Goal: Transaction & Acquisition: Purchase product/service

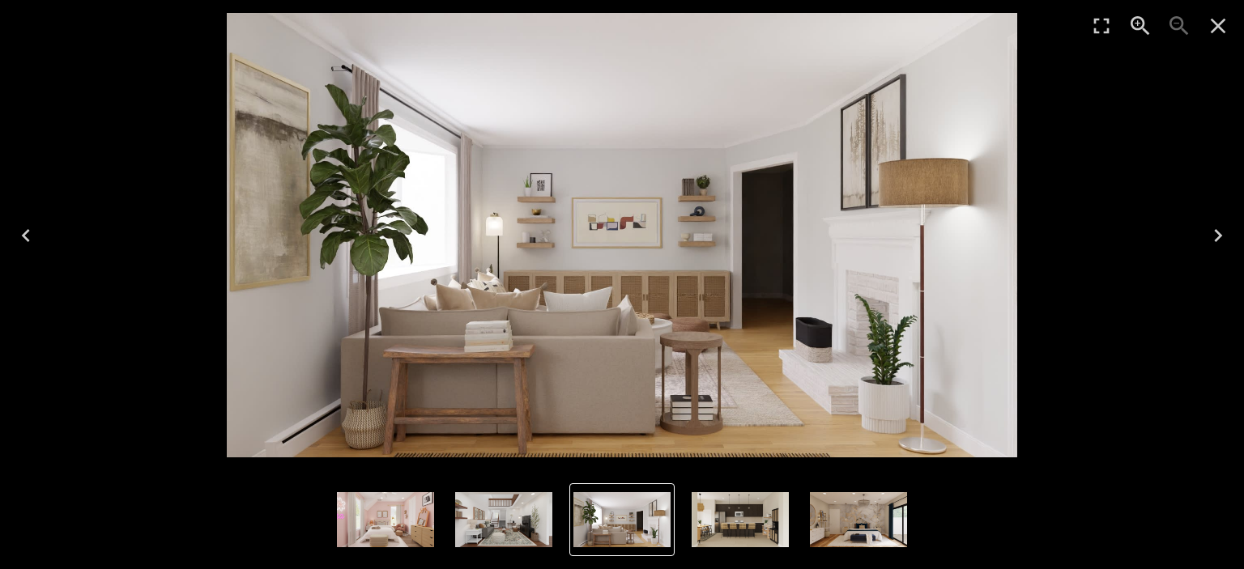
click at [29, 229] on icon "Previous" at bounding box center [26, 236] width 26 height 26
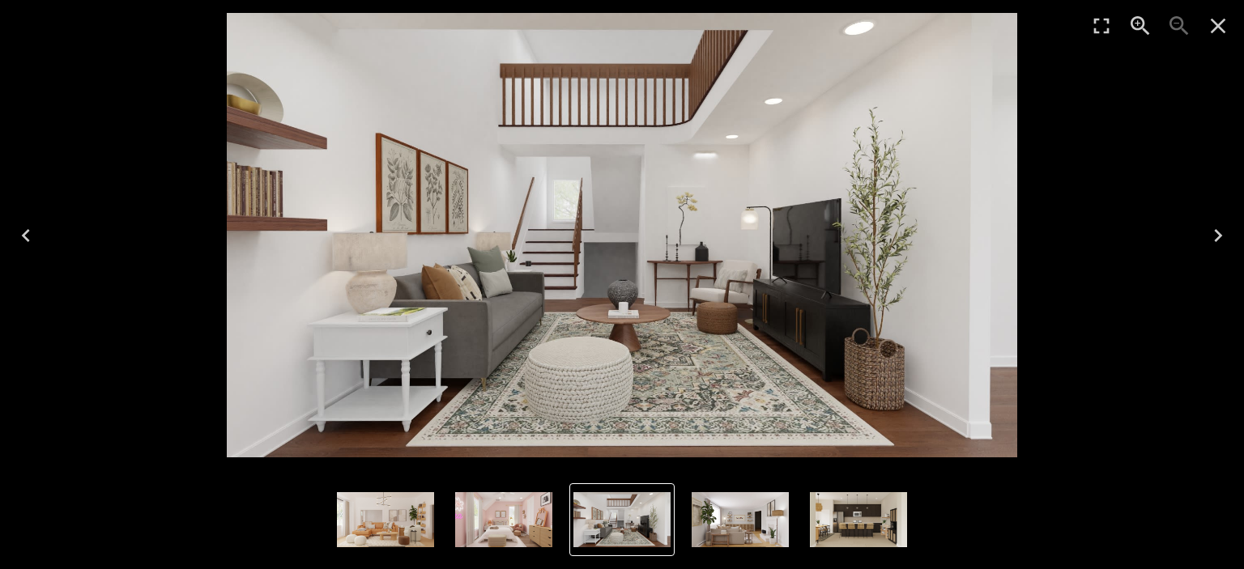
click at [23, 236] on icon "Previous" at bounding box center [26, 235] width 8 height 13
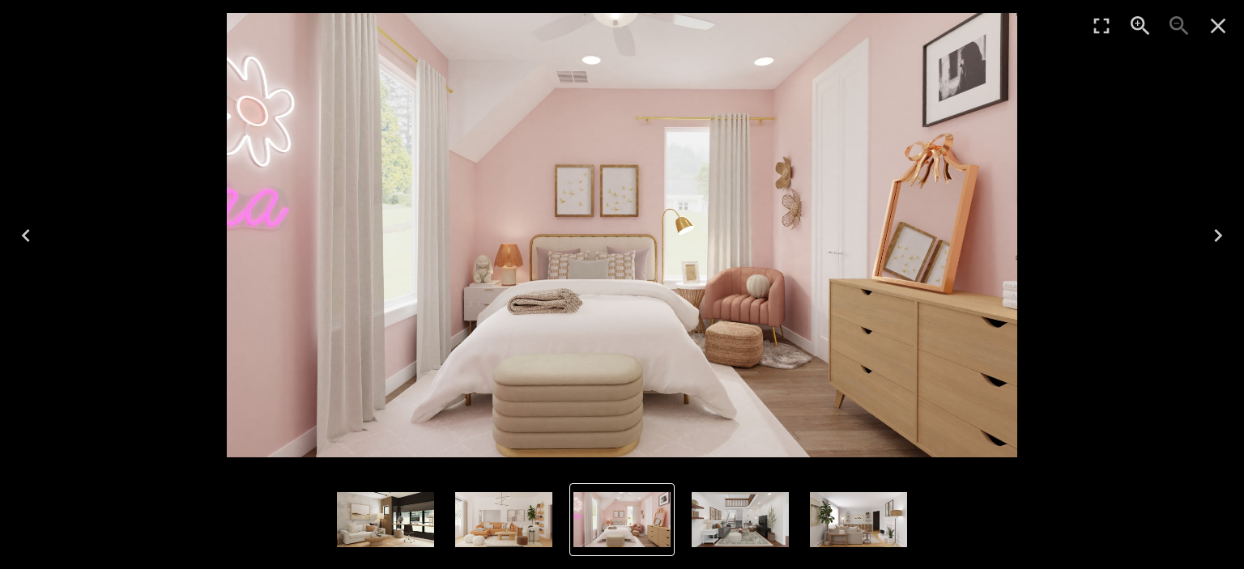
click at [23, 236] on icon "Previous" at bounding box center [26, 235] width 8 height 13
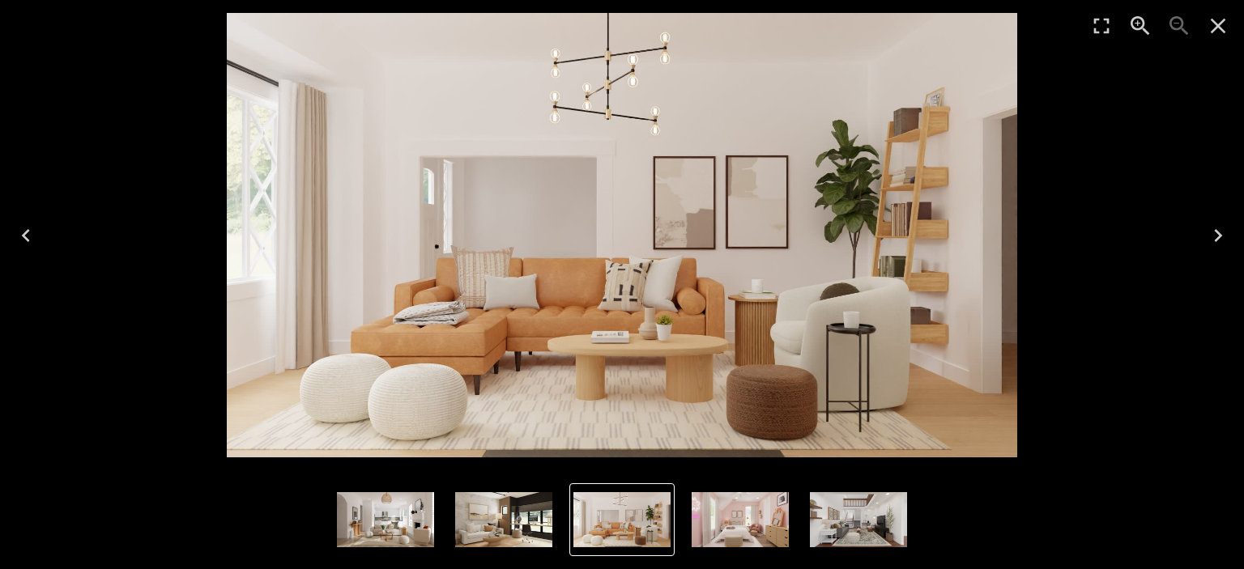
click at [23, 236] on icon "Previous" at bounding box center [26, 235] width 8 height 13
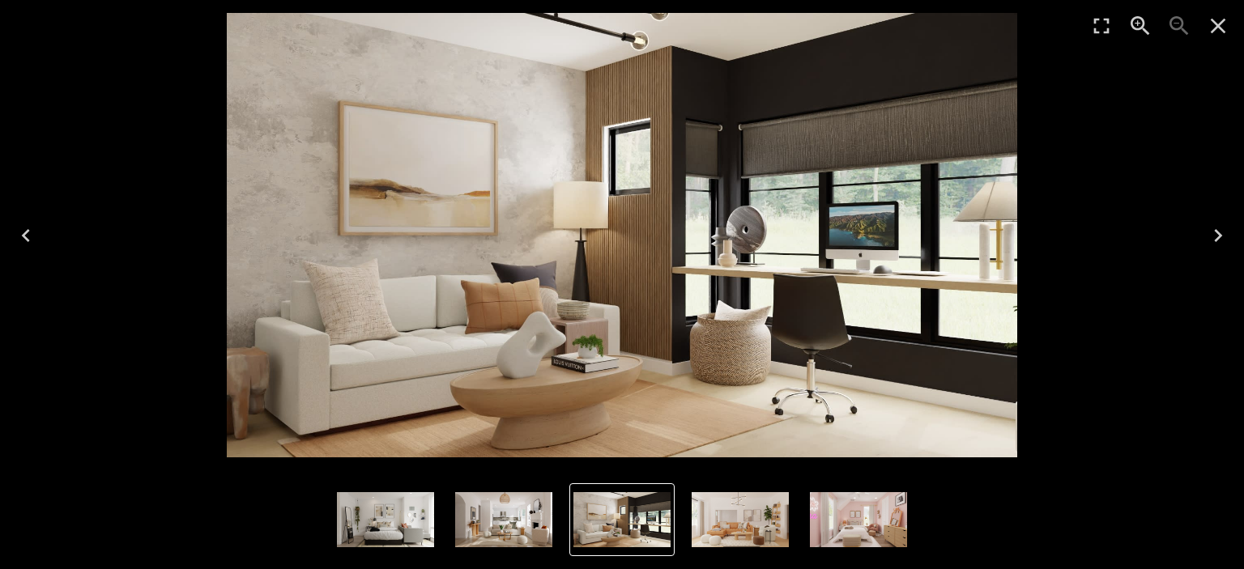
click at [23, 236] on icon "Previous" at bounding box center [26, 235] width 8 height 13
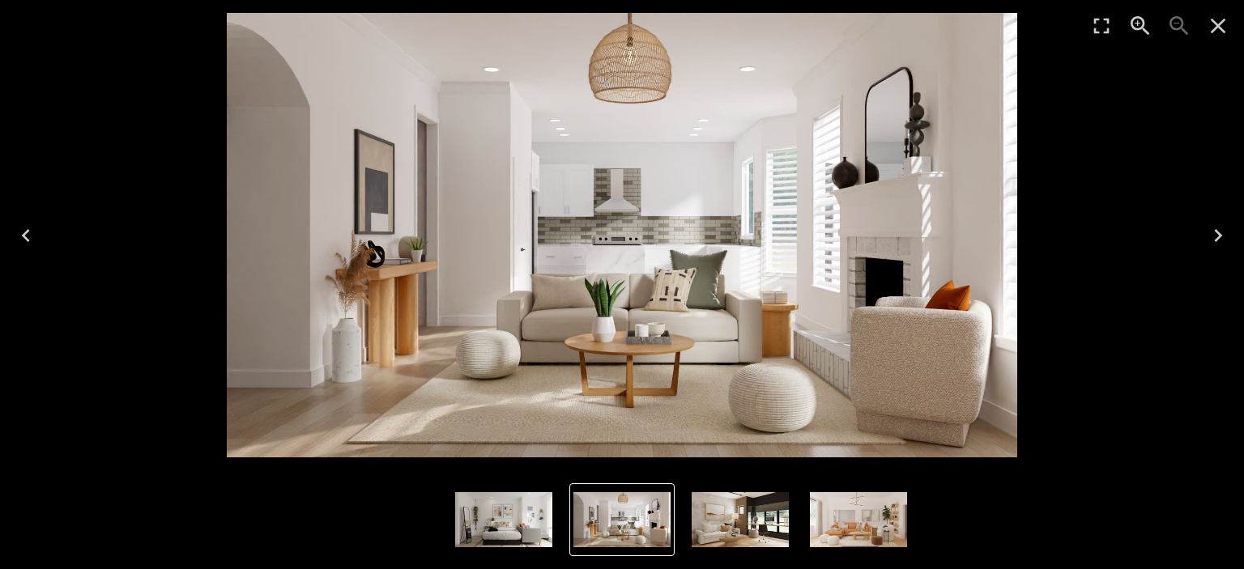
click at [23, 236] on icon "Previous" at bounding box center [26, 235] width 8 height 13
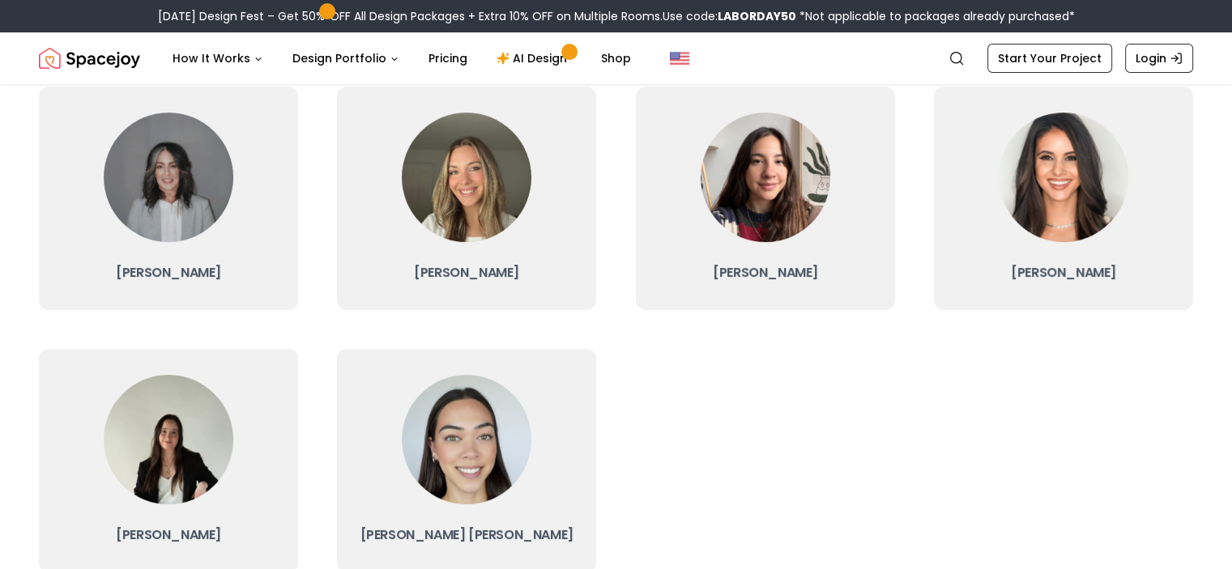
scroll to position [389, 0]
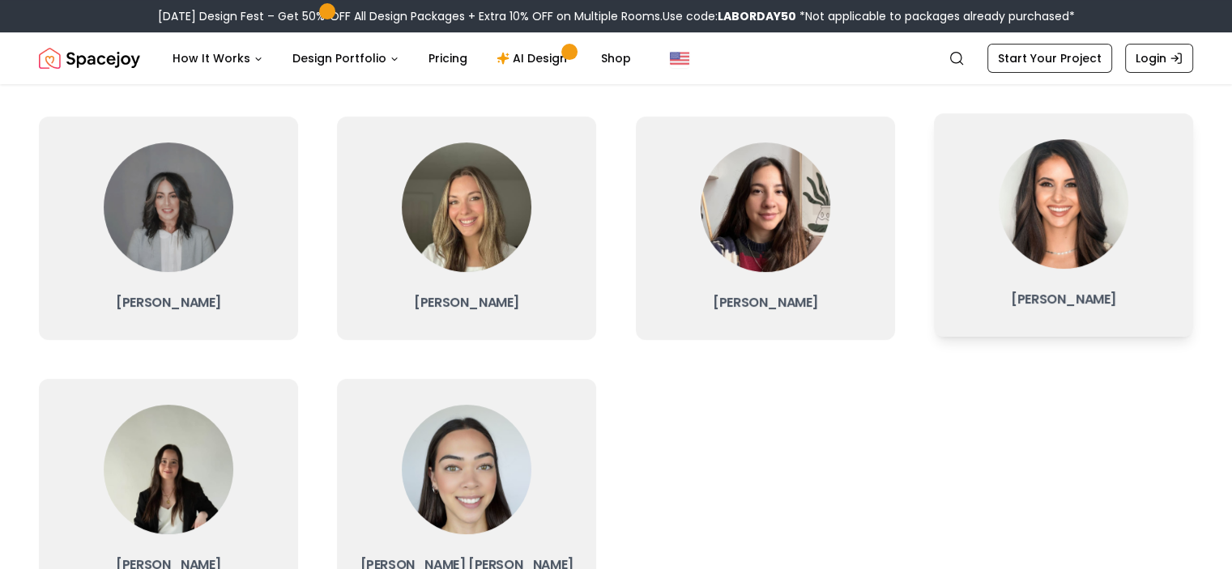
click at [976, 318] on link "[PERSON_NAME]" at bounding box center [1063, 224] width 259 height 223
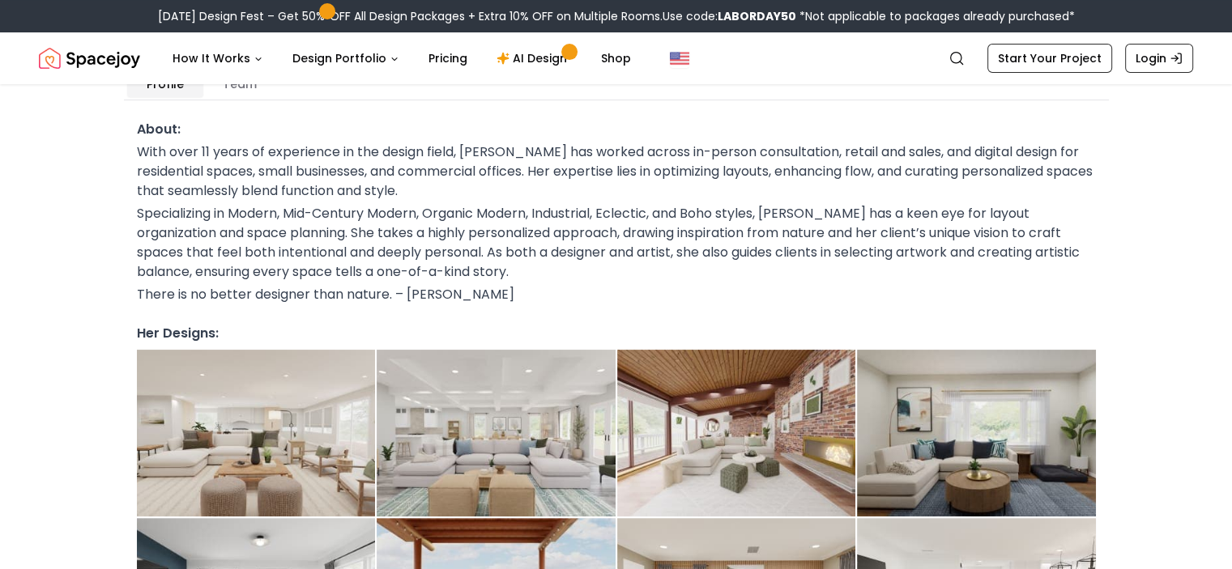
scroll to position [87, 0]
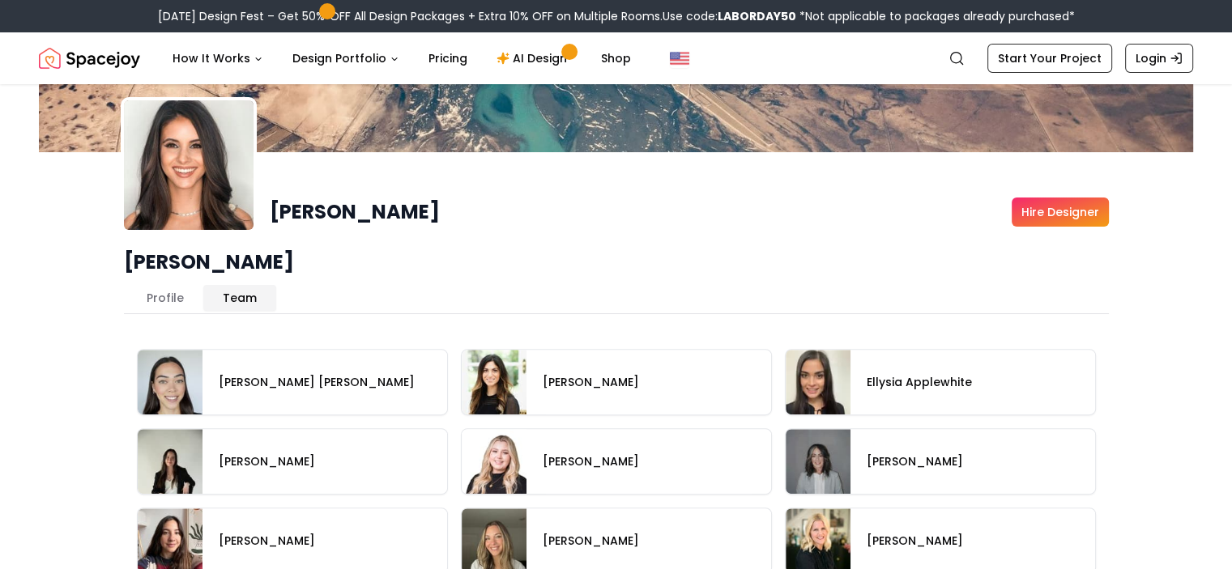
click at [240, 285] on button "Team" at bounding box center [239, 298] width 73 height 26
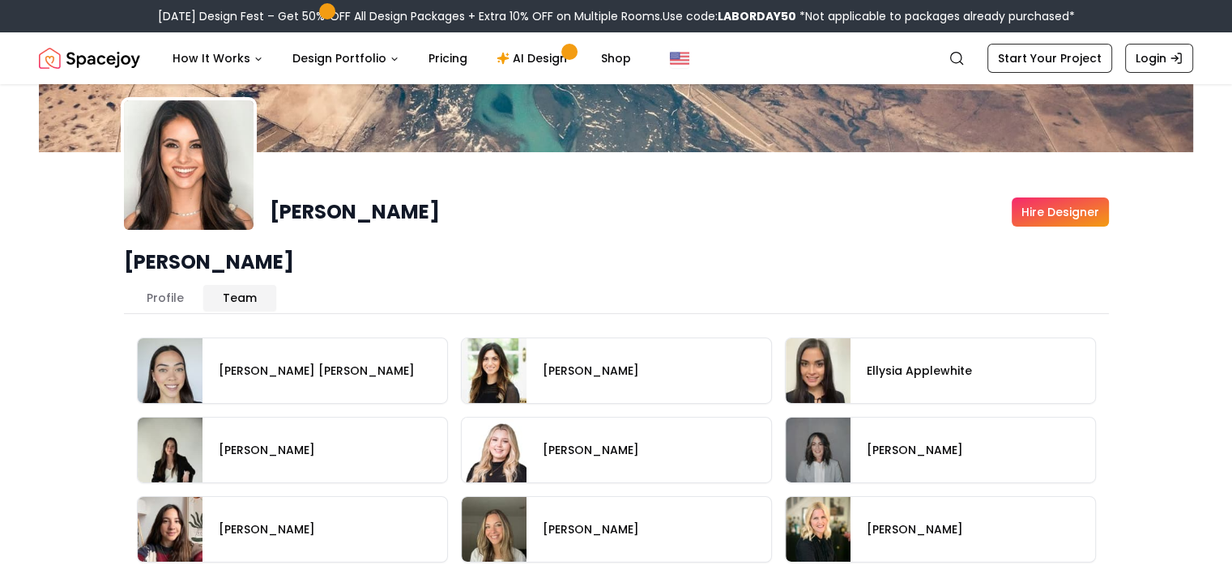
click at [240, 285] on button "Team" at bounding box center [239, 298] width 73 height 26
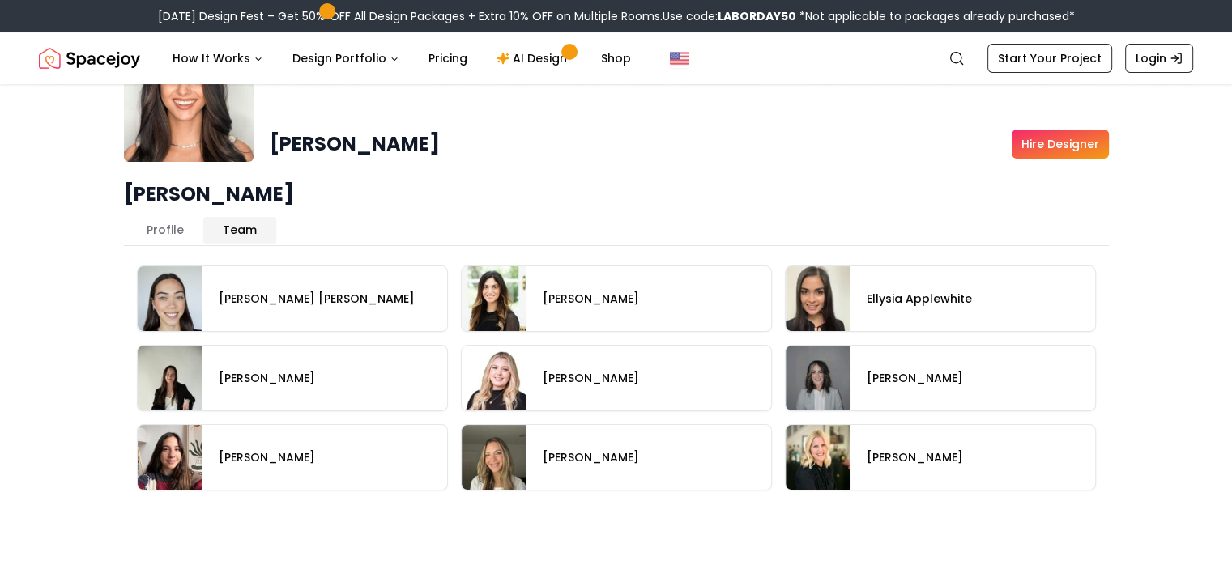
scroll to position [154, 0]
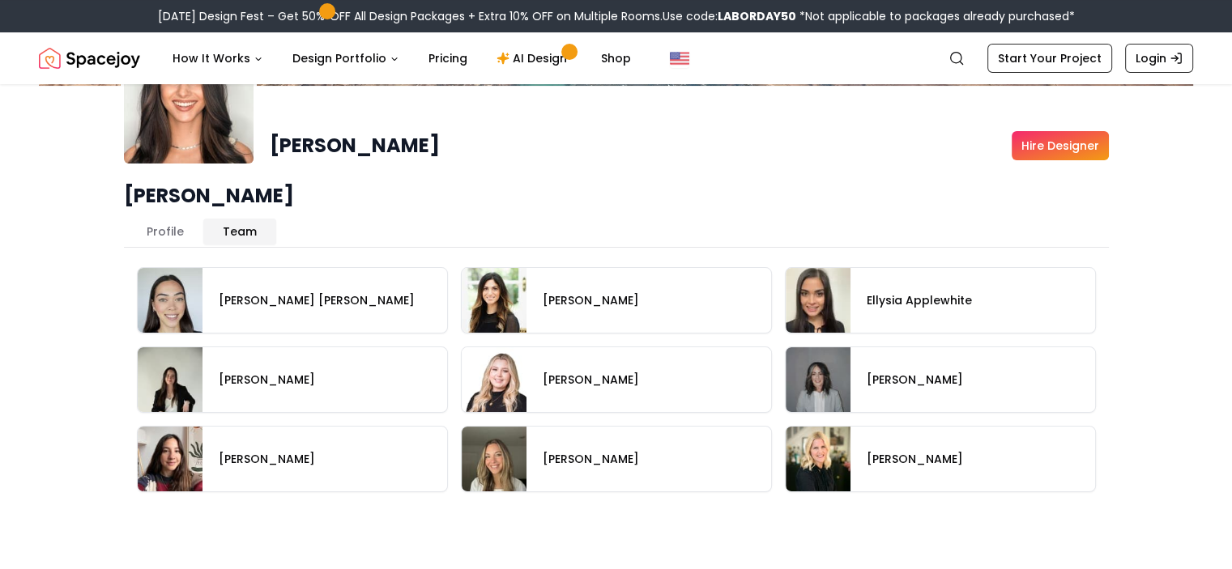
click at [1055, 155] on link "Hire Designer" at bounding box center [1059, 145] width 97 height 29
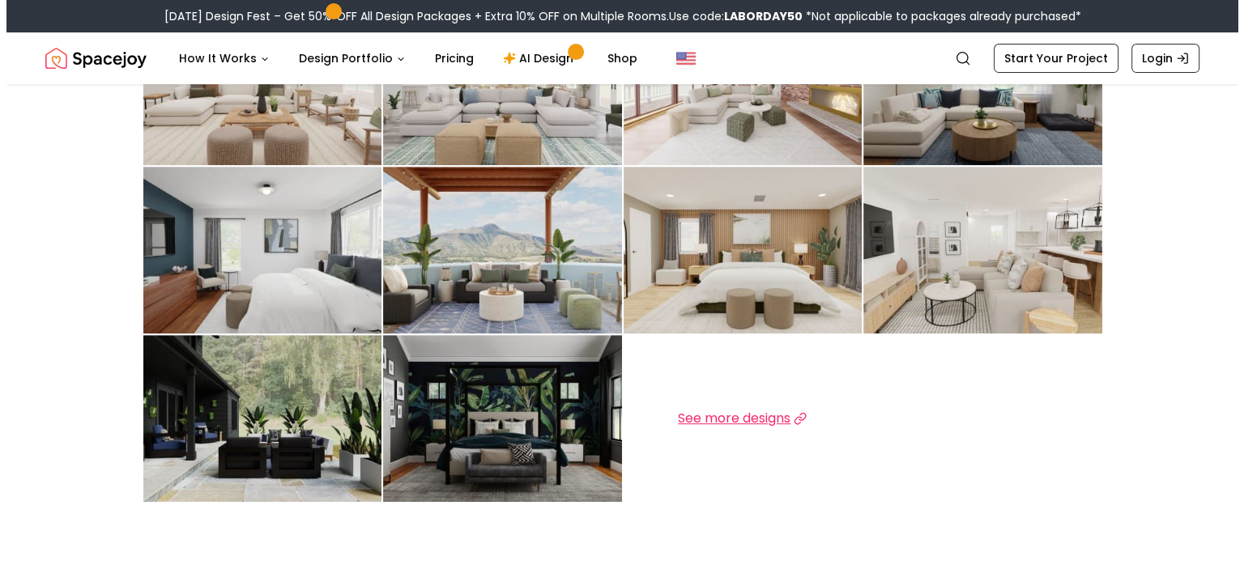
scroll to position [653, 0]
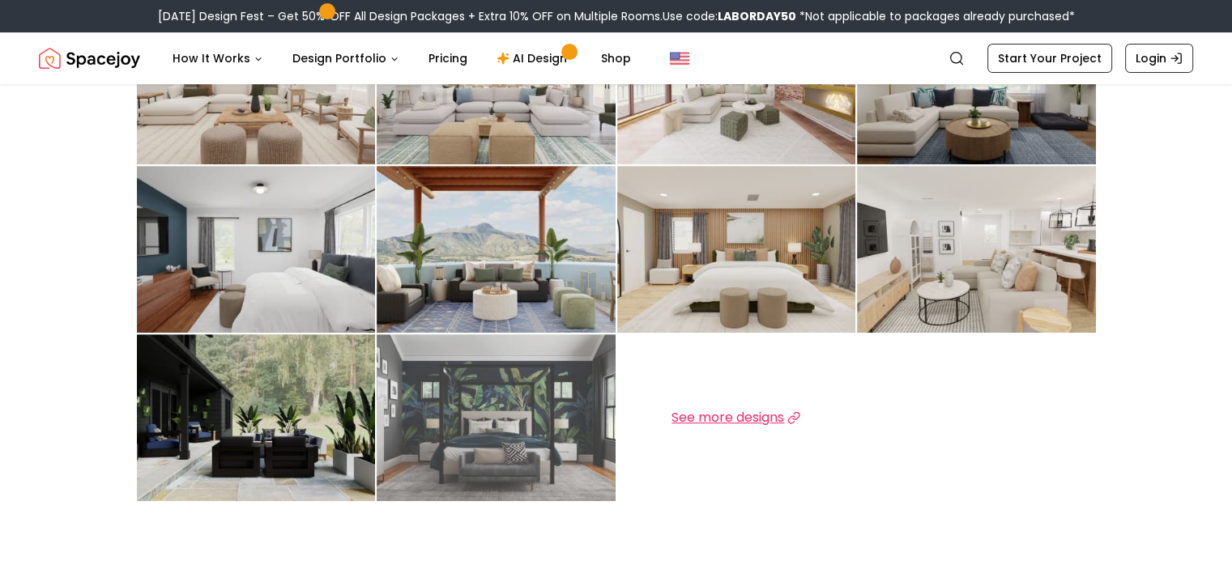
click at [537, 361] on img at bounding box center [496, 417] width 239 height 167
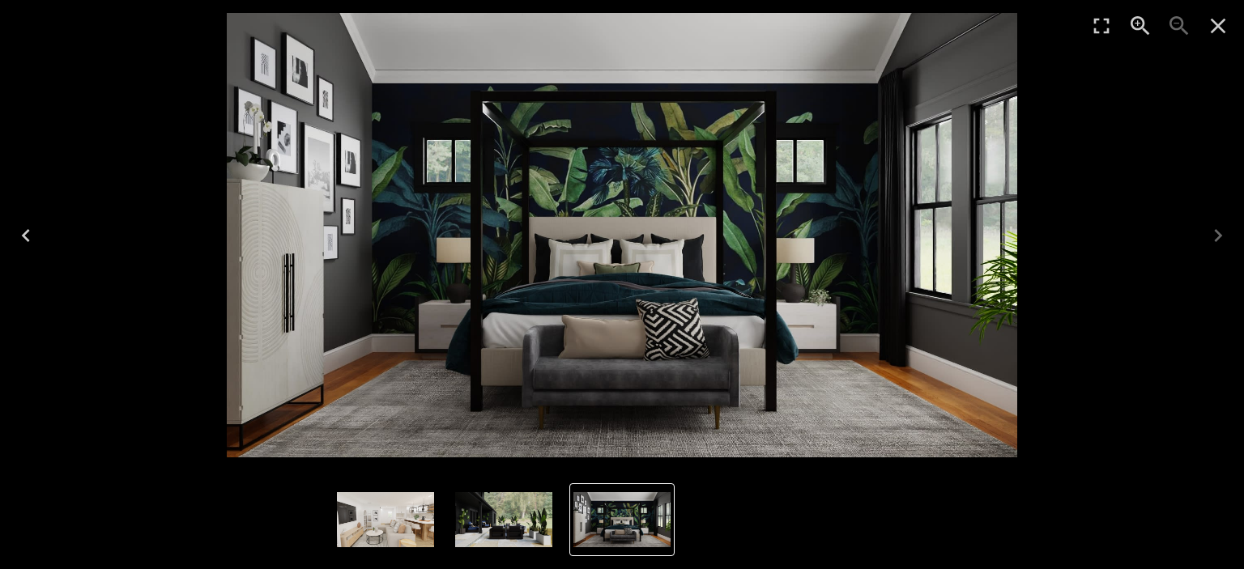
click at [29, 232] on icon "Previous" at bounding box center [26, 236] width 26 height 26
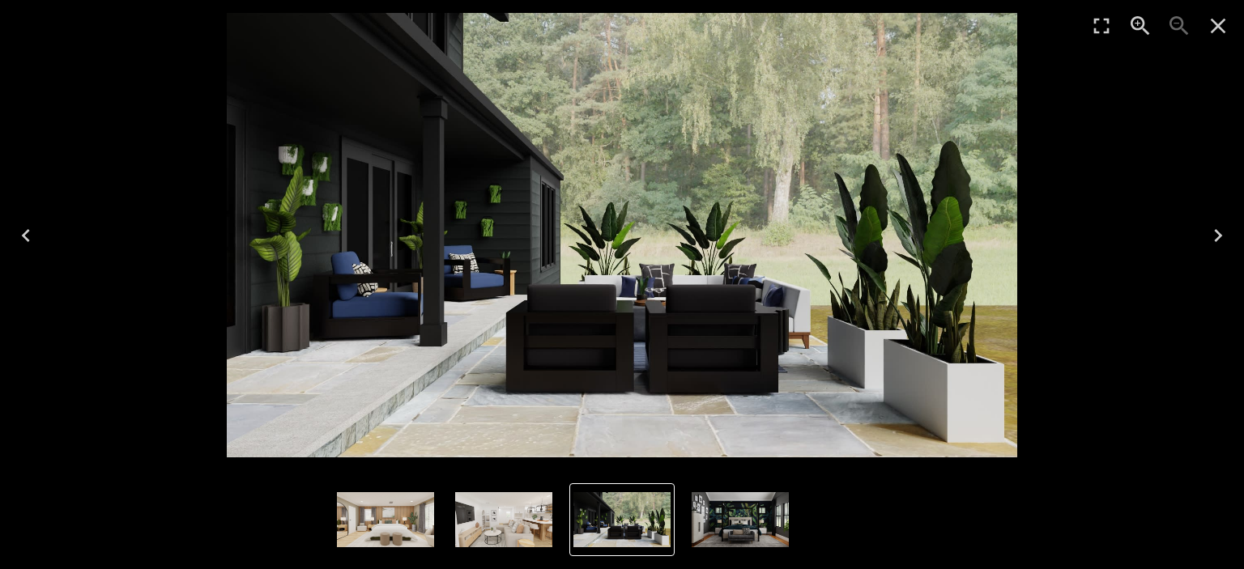
click at [27, 238] on icon "Previous" at bounding box center [26, 235] width 8 height 13
